Goal: Navigation & Orientation: Find specific page/section

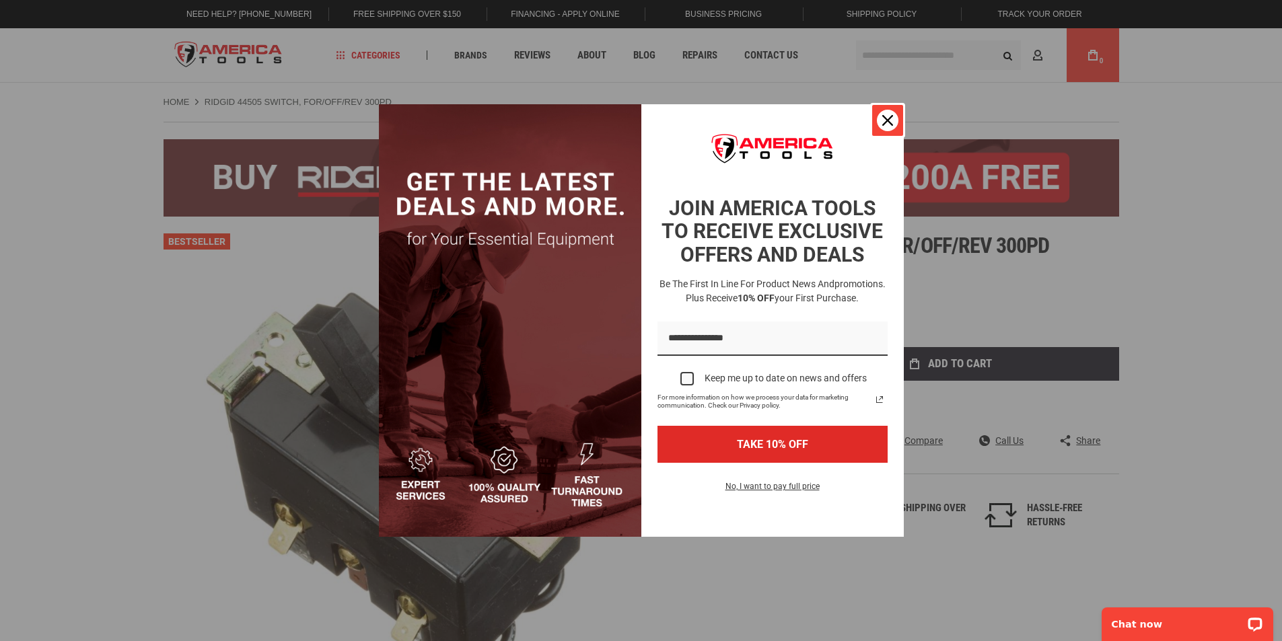
click at [893, 113] on div "Close" at bounding box center [888, 121] width 22 height 22
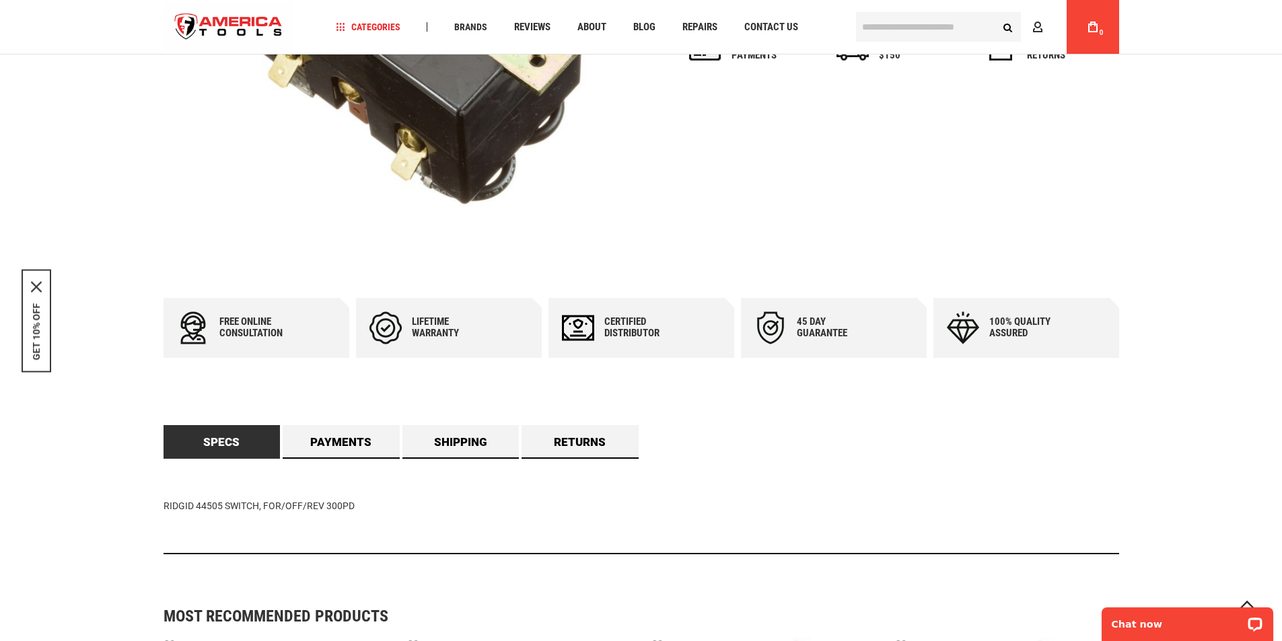
scroll to position [471, 0]
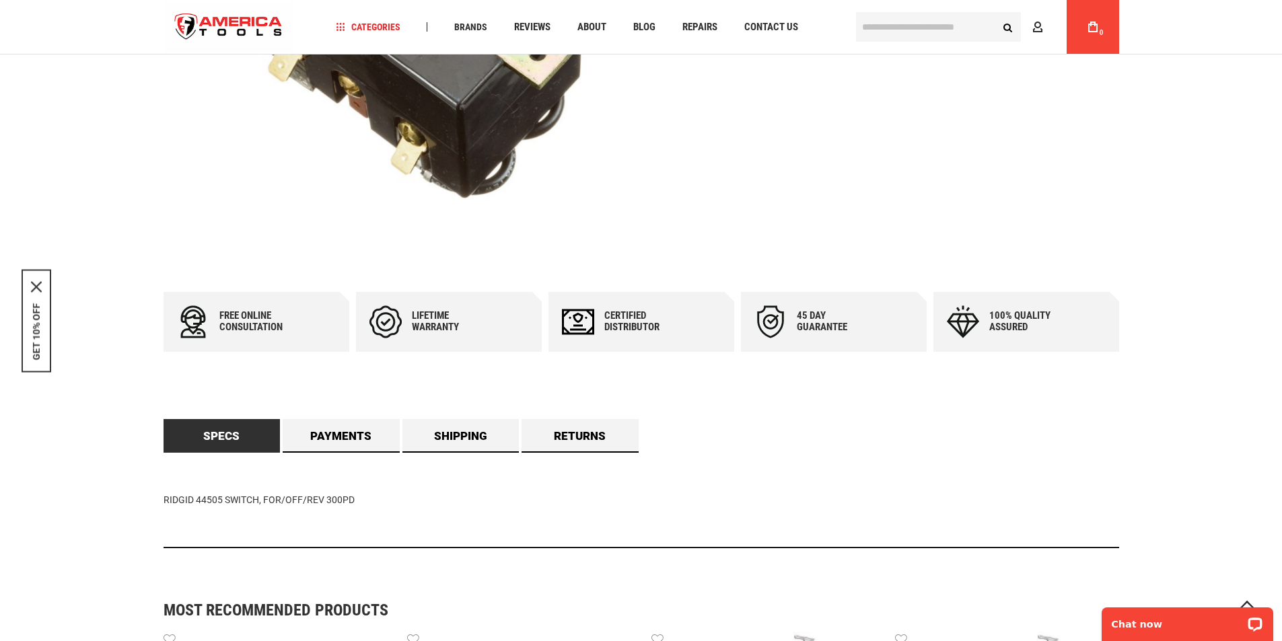
click at [238, 444] on link "Specs" at bounding box center [222, 436] width 117 height 34
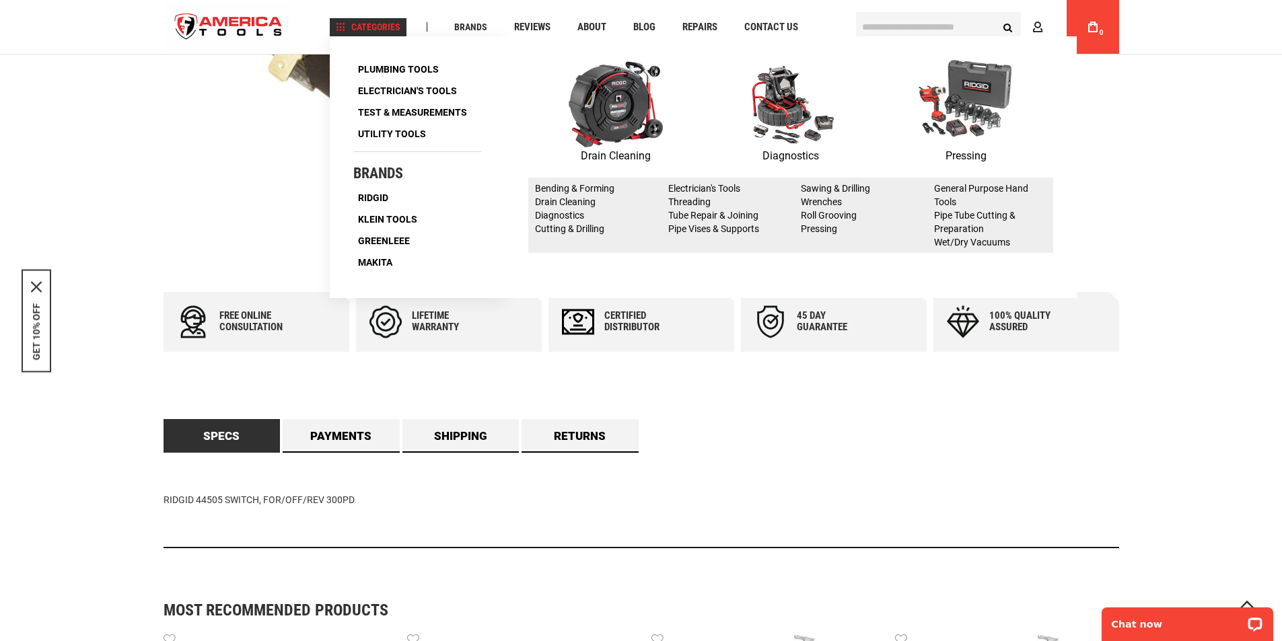
click at [951, 118] on img at bounding box center [966, 104] width 94 height 88
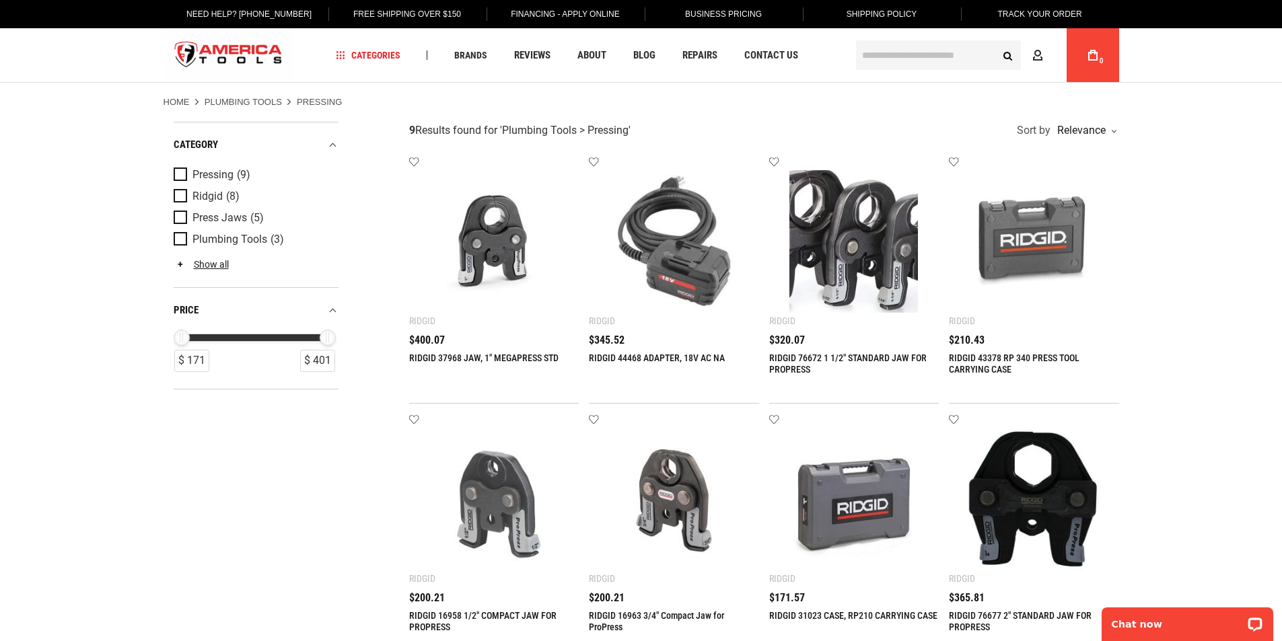
click at [496, 256] on img at bounding box center [494, 241] width 143 height 143
